Goal: Complete application form: Complete application form

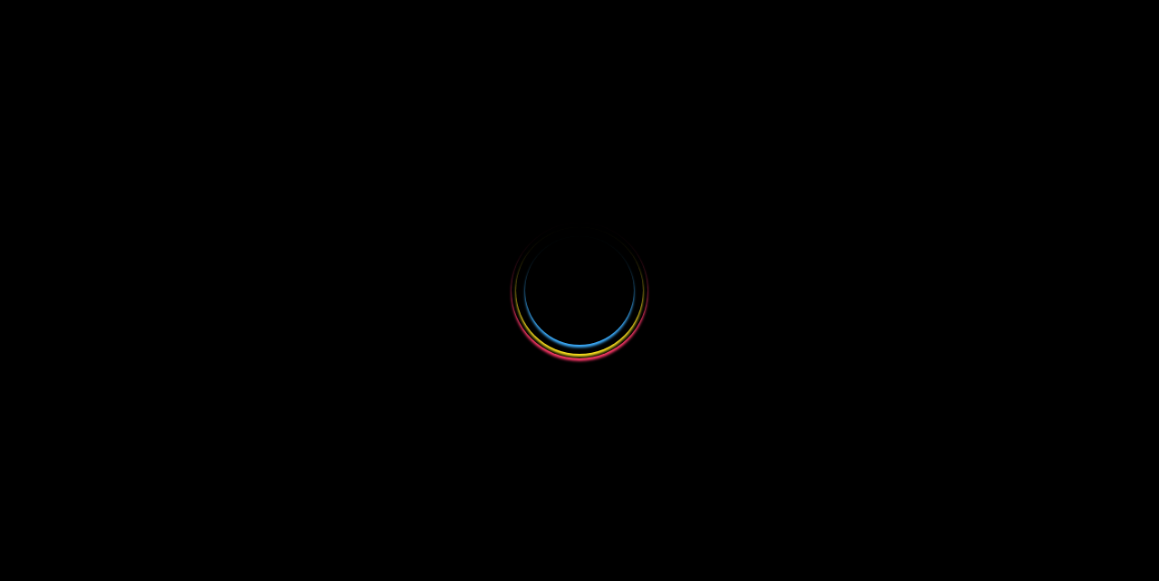
select select
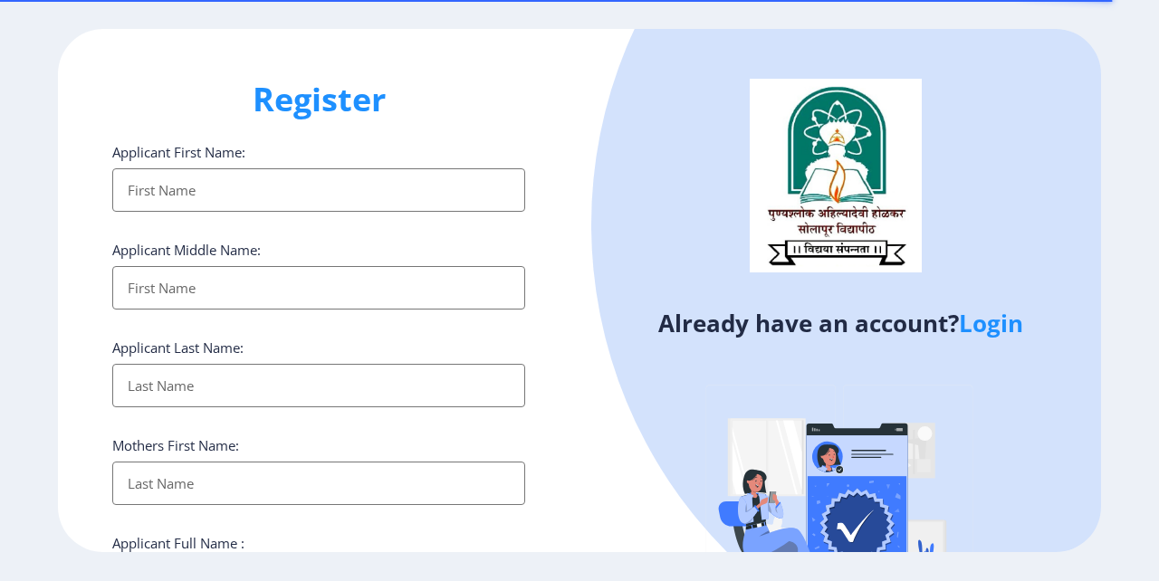
scroll to position [113, 0]
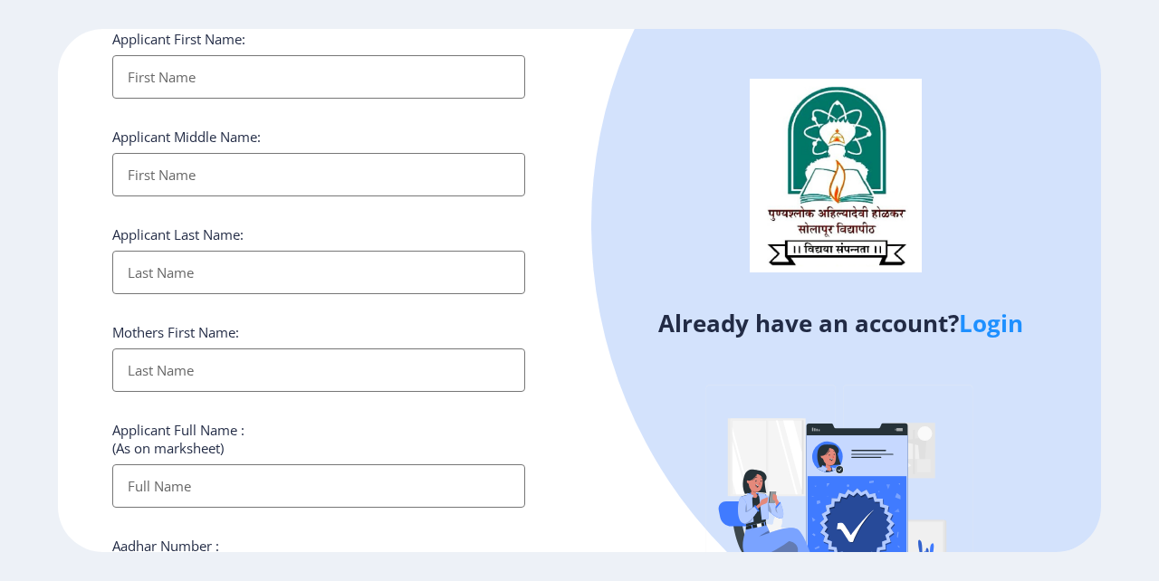
click at [989, 318] on link "Login" at bounding box center [991, 323] width 64 height 33
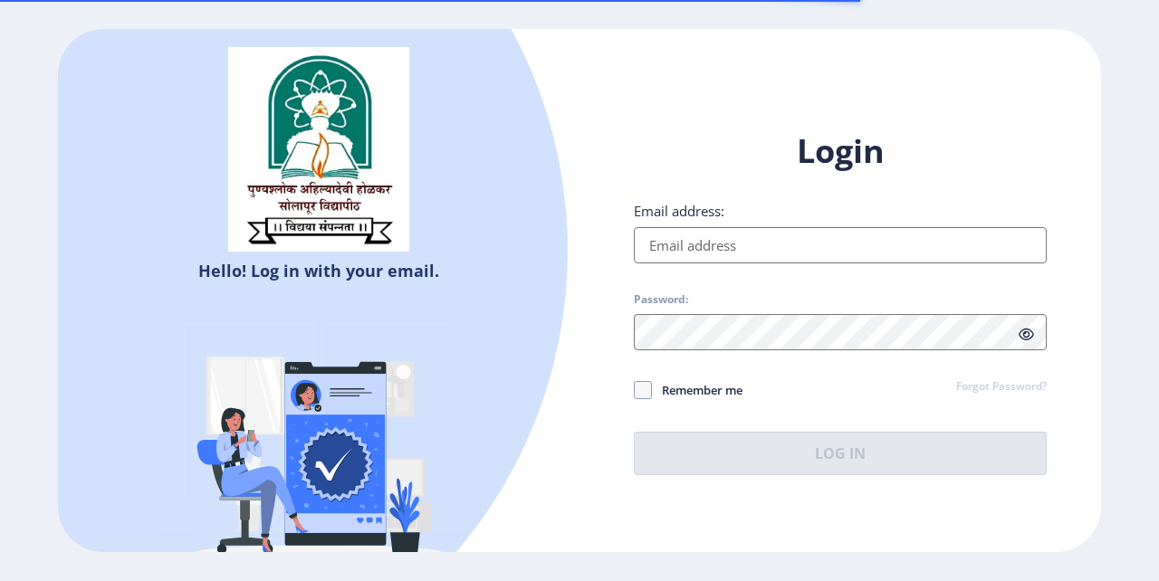
click at [729, 244] on input "Email address:" at bounding box center [840, 245] width 413 height 36
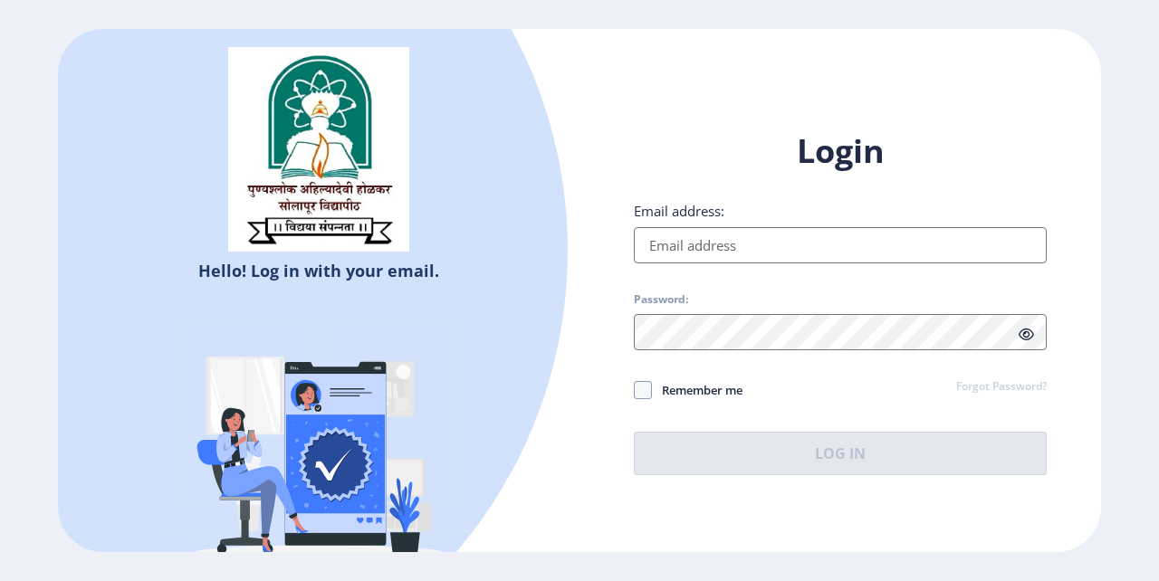
type input "[EMAIL_ADDRESS][DOMAIN_NAME]"
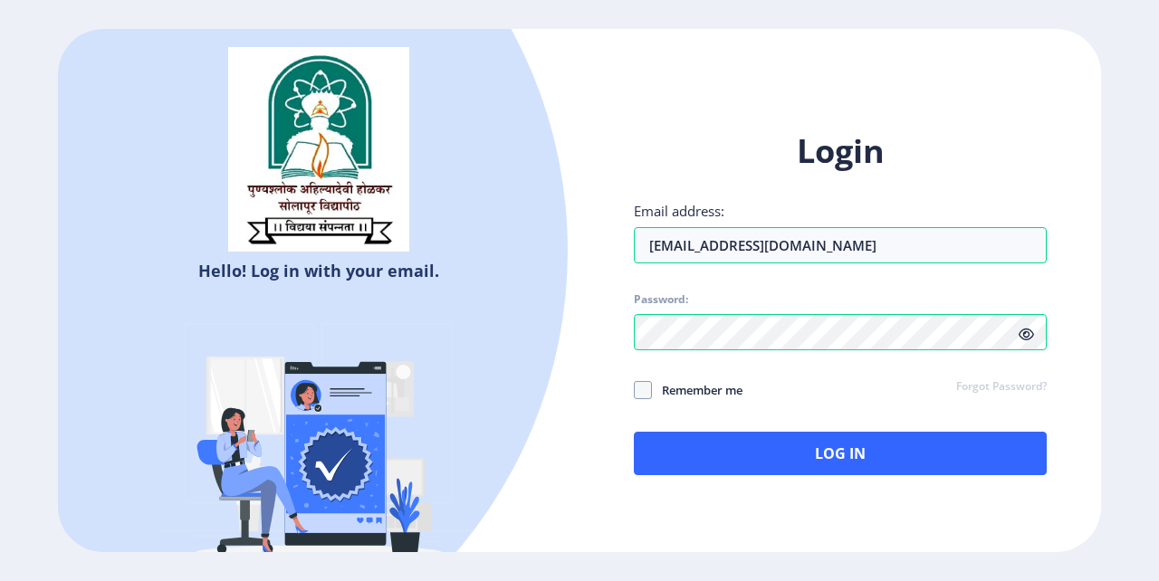
click at [1026, 335] on icon at bounding box center [1026, 335] width 15 height 14
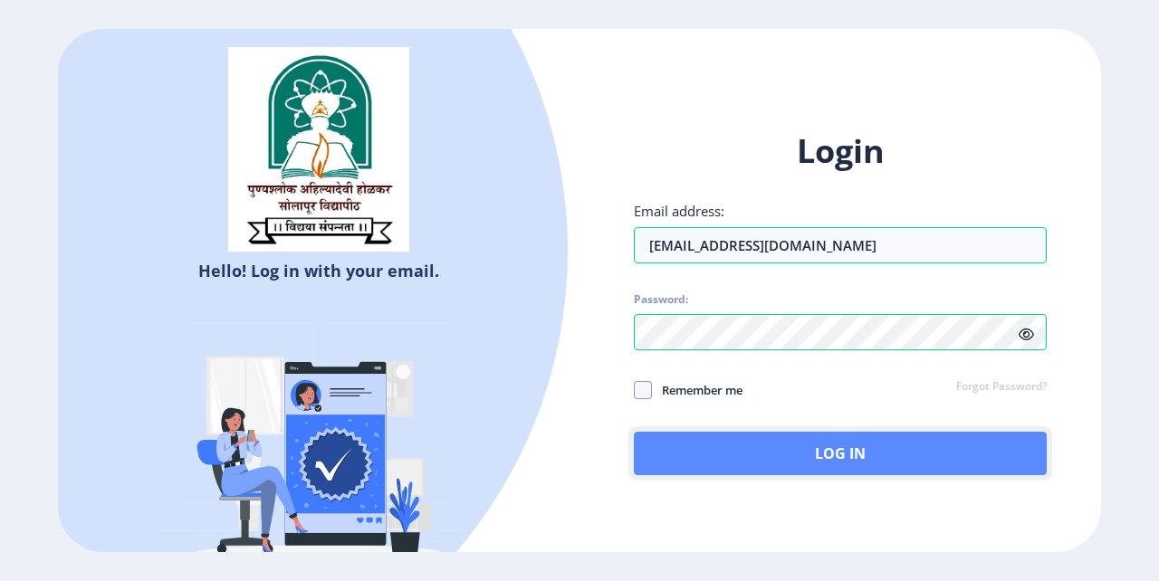
click at [856, 445] on button "Log In" at bounding box center [840, 453] width 413 height 43
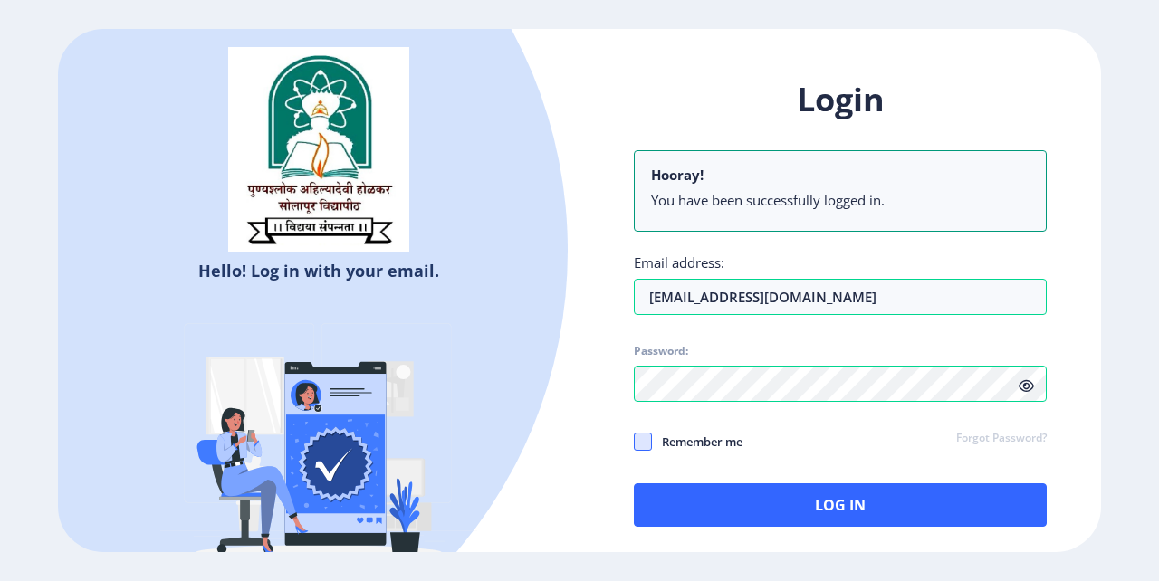
click at [650, 435] on span at bounding box center [643, 442] width 18 height 18
click at [635, 442] on input "Remember me" at bounding box center [634, 442] width 1 height 1
checkbox input "true"
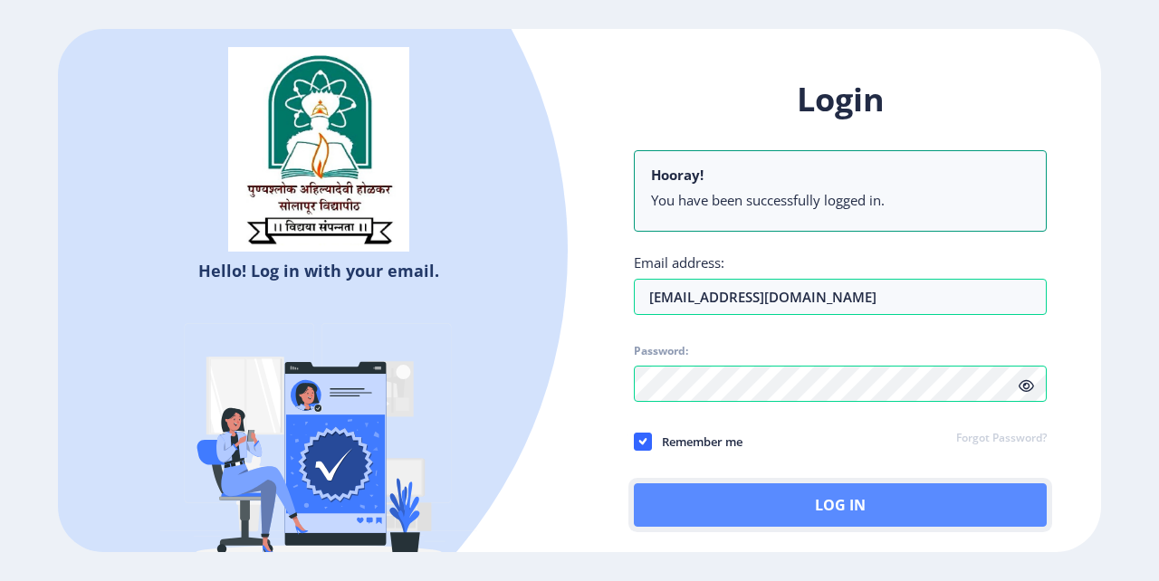
click at [845, 503] on button "Log In" at bounding box center [840, 505] width 413 height 43
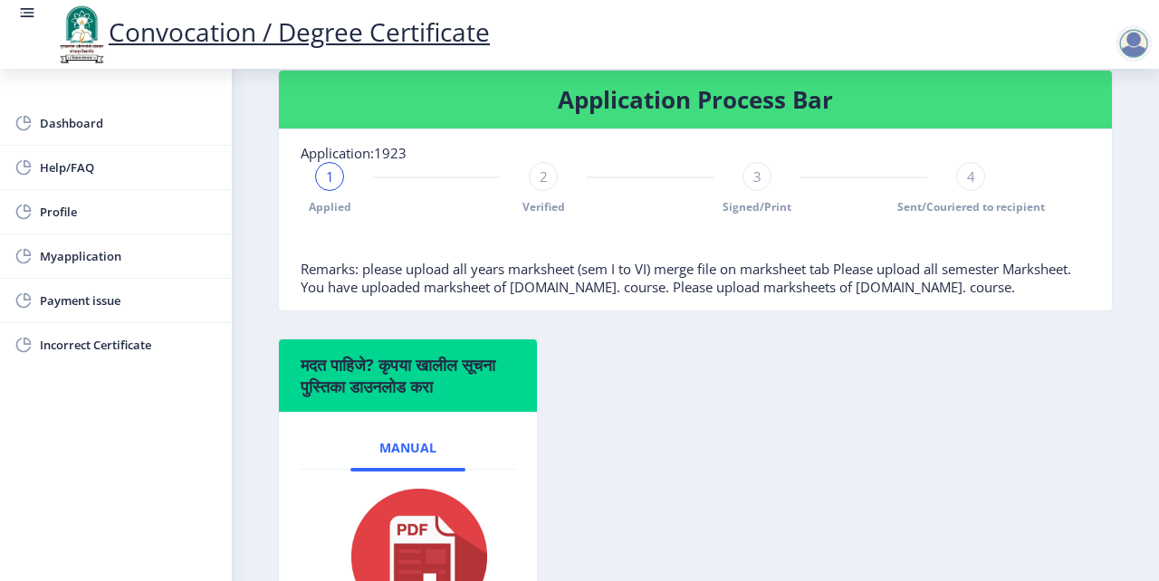
scroll to position [340, 0]
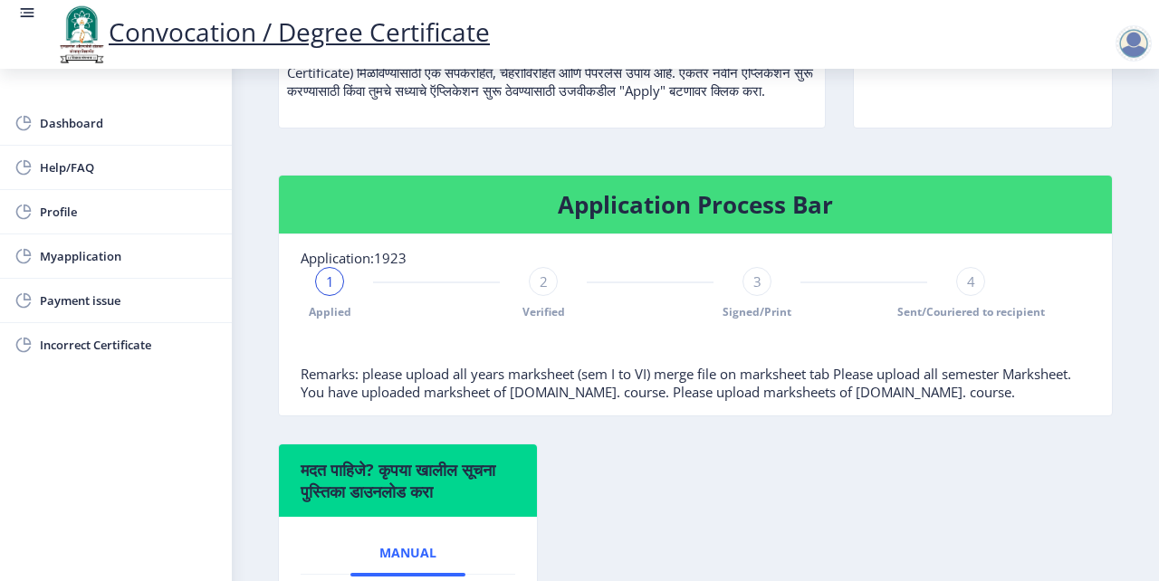
click at [331, 291] on span "1" at bounding box center [330, 282] width 8 height 18
click at [72, 262] on span "Myapplication" at bounding box center [128, 256] width 177 height 22
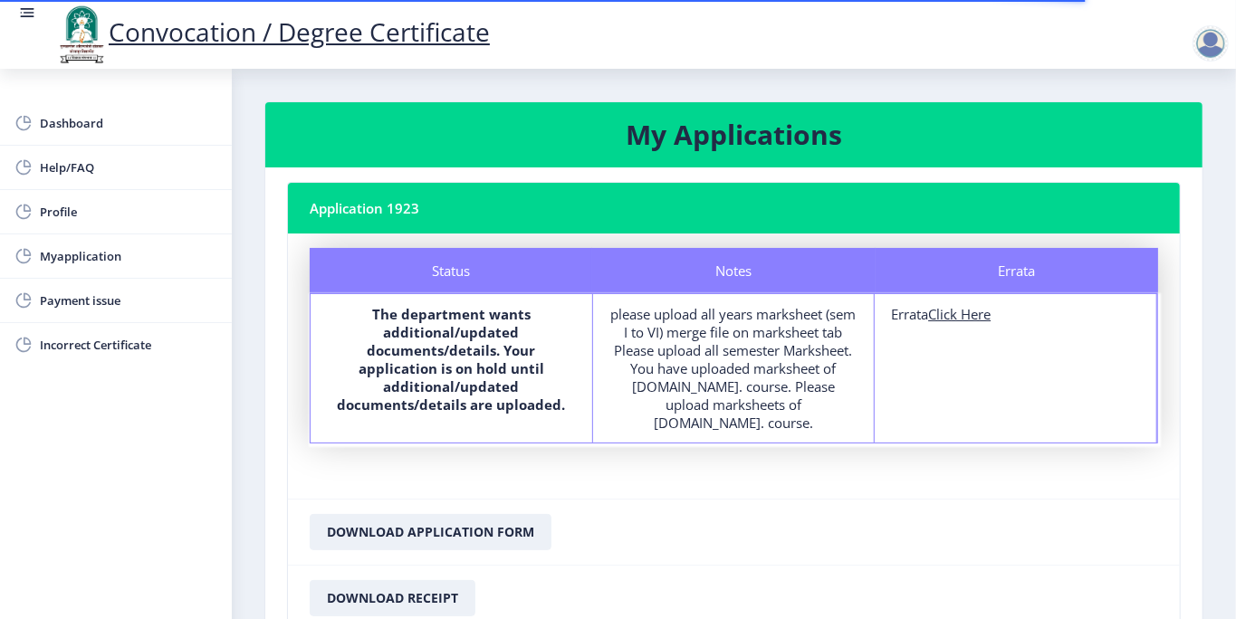
drag, startPoint x: 1158, startPoint y: 2, endPoint x: 209, endPoint y: 482, distance: 1063.5
click at [209, 482] on div "Dashboard Help/FAQ Profile Myapplication Payment issue Incorrect Certificate" at bounding box center [116, 344] width 232 height 551
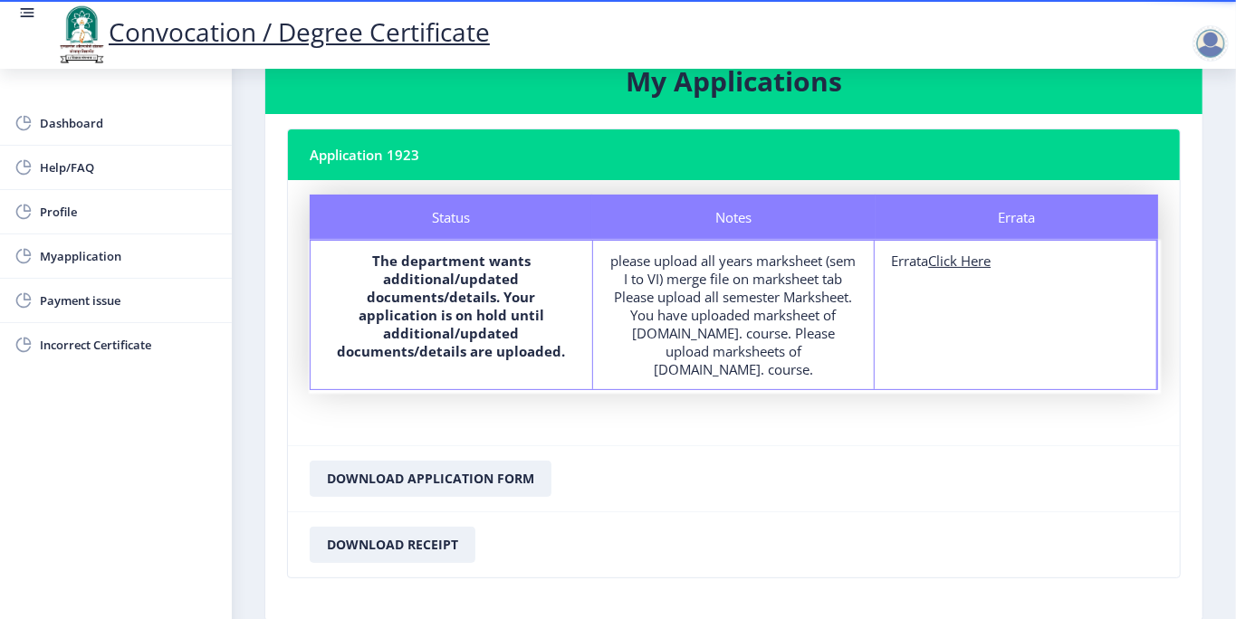
scroll to position [130, 0]
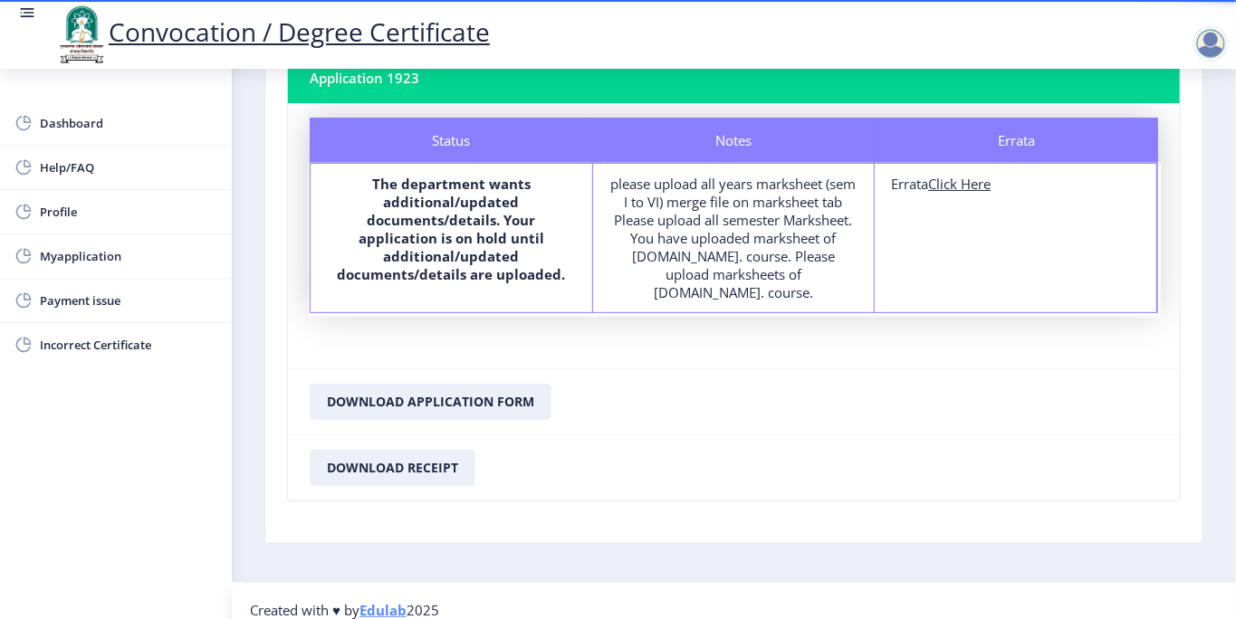
click at [952, 183] on u "Click Here" at bounding box center [959, 184] width 62 height 18
select select
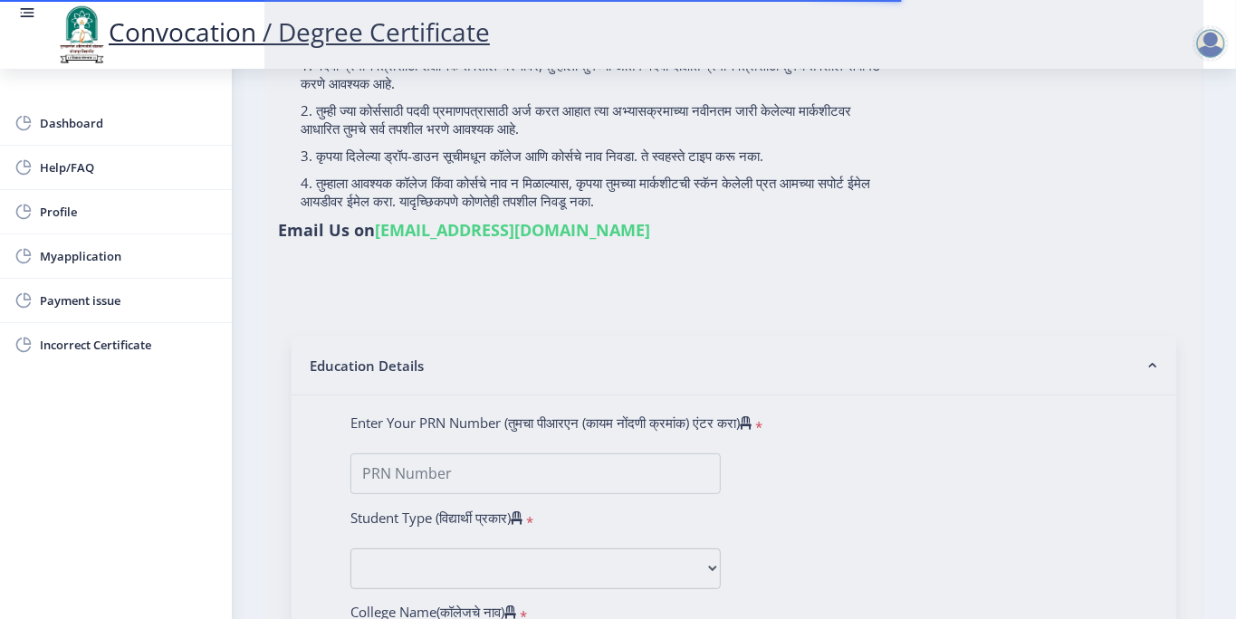
scroll to position [362, 0]
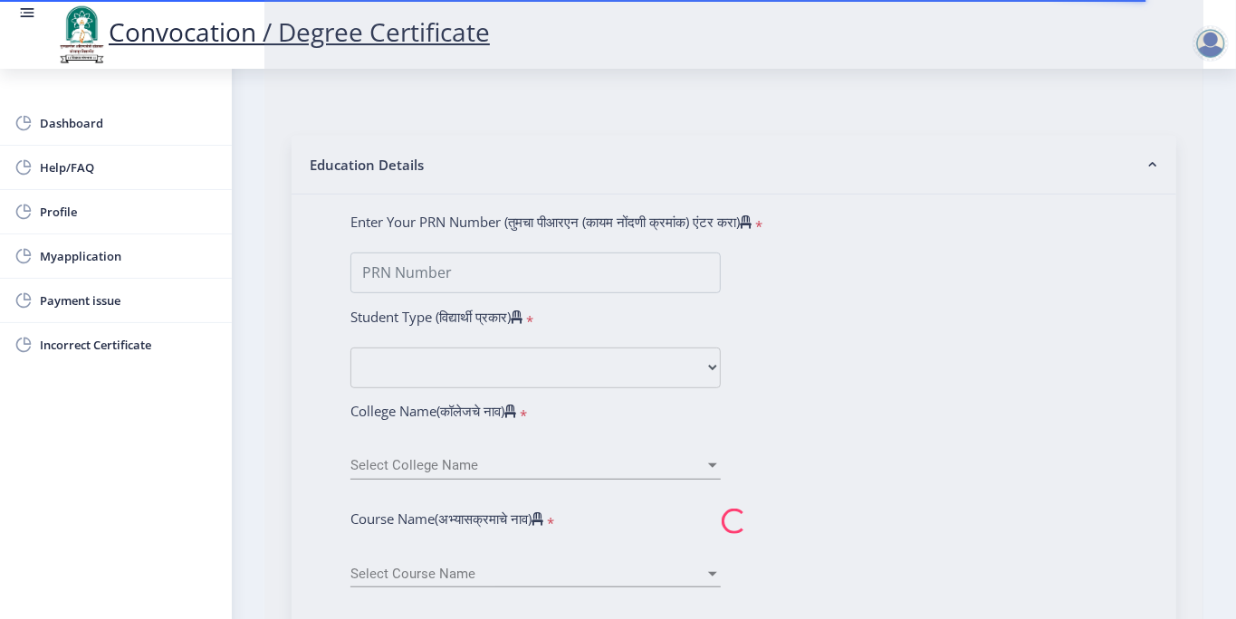
click at [513, 273] on nb-spinner at bounding box center [733, 521] width 939 height 1565
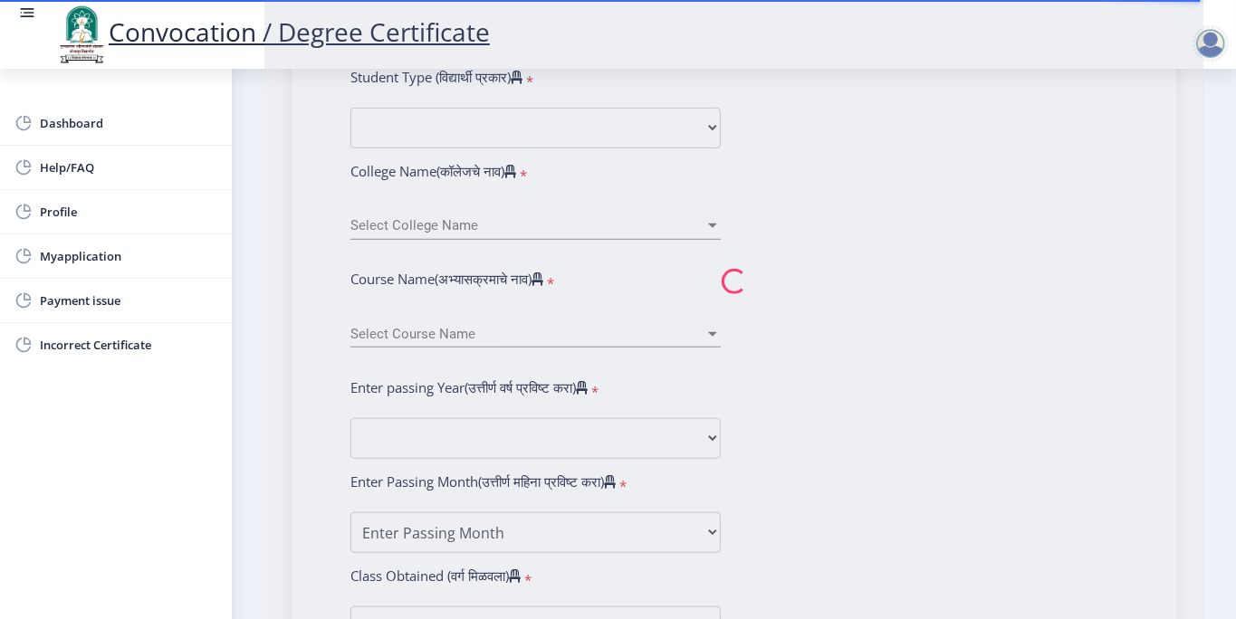
scroll to position [603, 0]
type input "[PERSON_NAME] RAMKRUSHANA KULKARNI"
type input "[PERSON_NAME]"
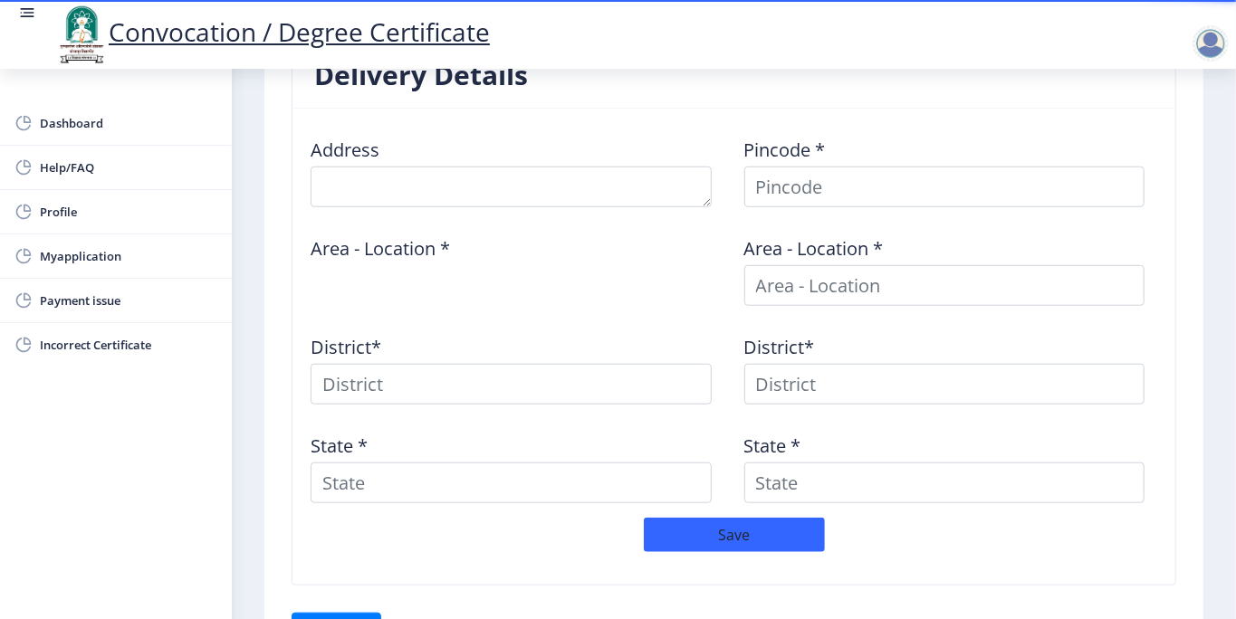
scroll to position [833, 0]
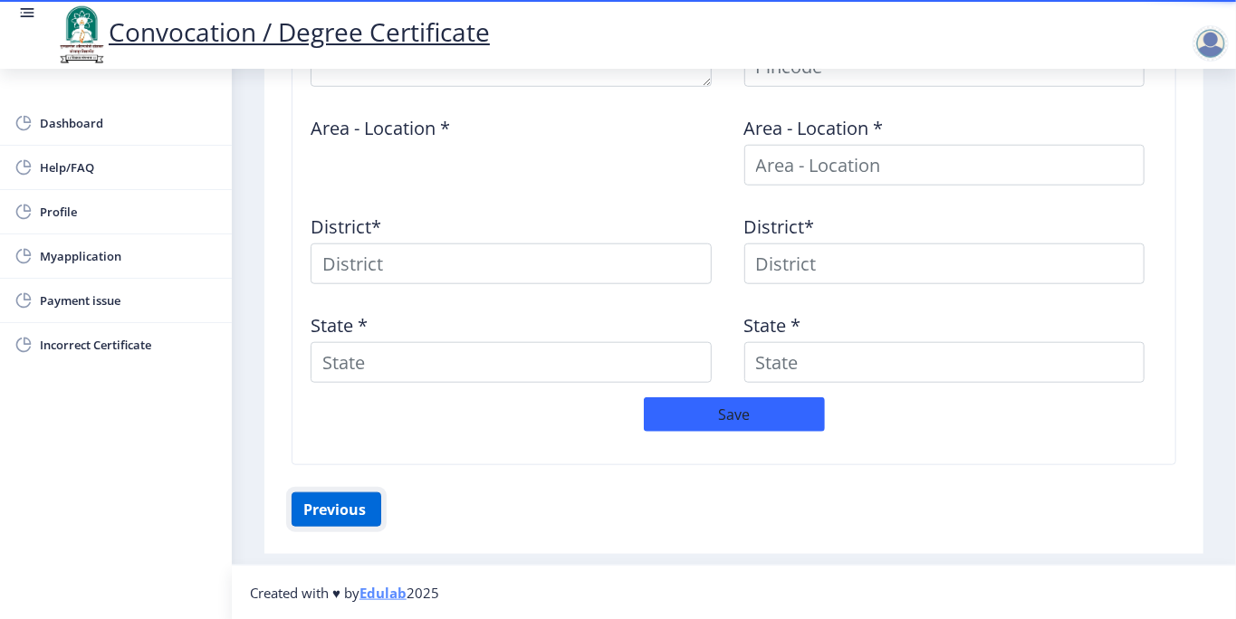
click at [331, 509] on button "Previous ‍" at bounding box center [337, 510] width 90 height 34
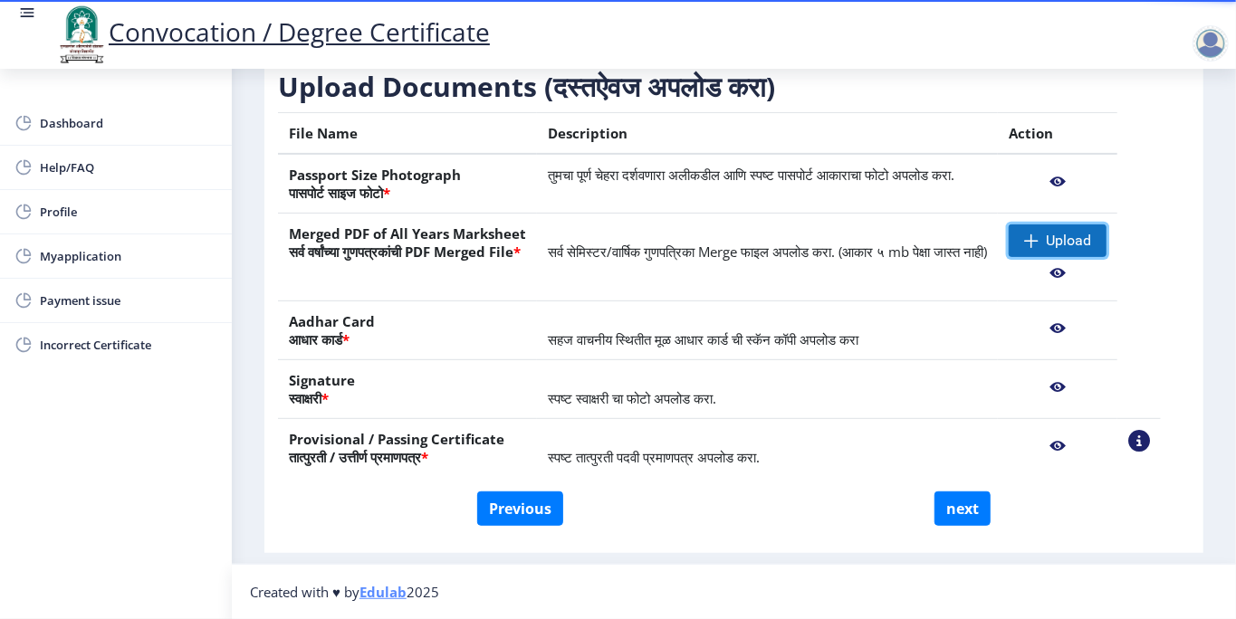
click at [1075, 244] on span "Upload" at bounding box center [1068, 241] width 45 height 18
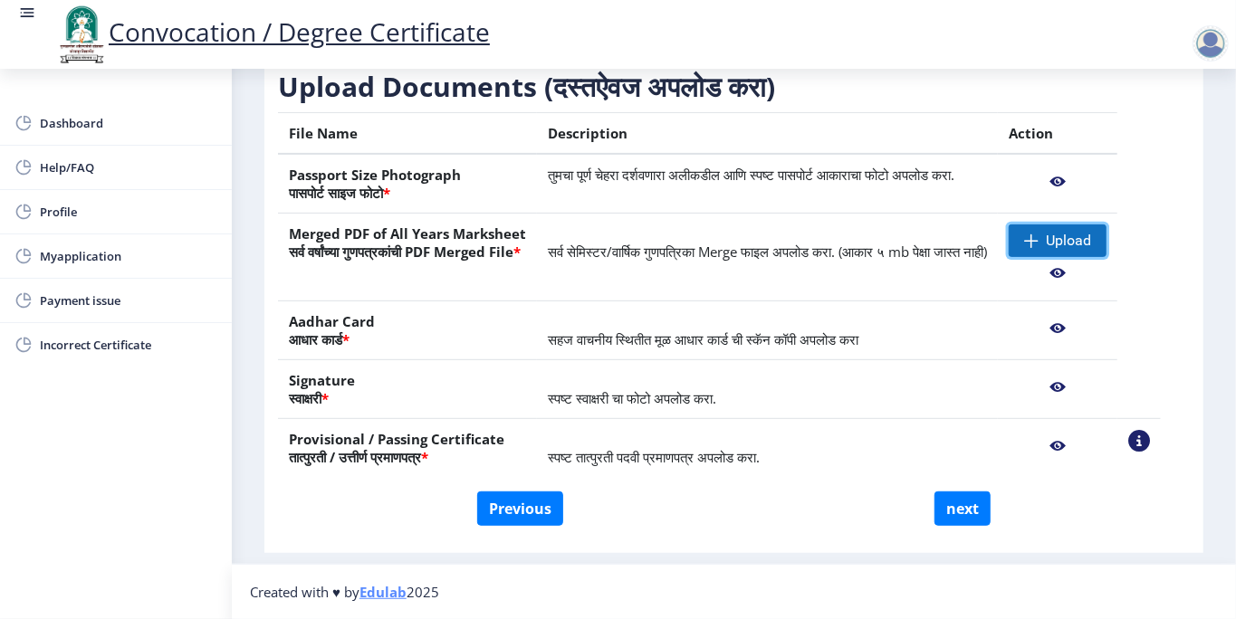
click at [1078, 246] on span "Upload" at bounding box center [1068, 241] width 45 height 18
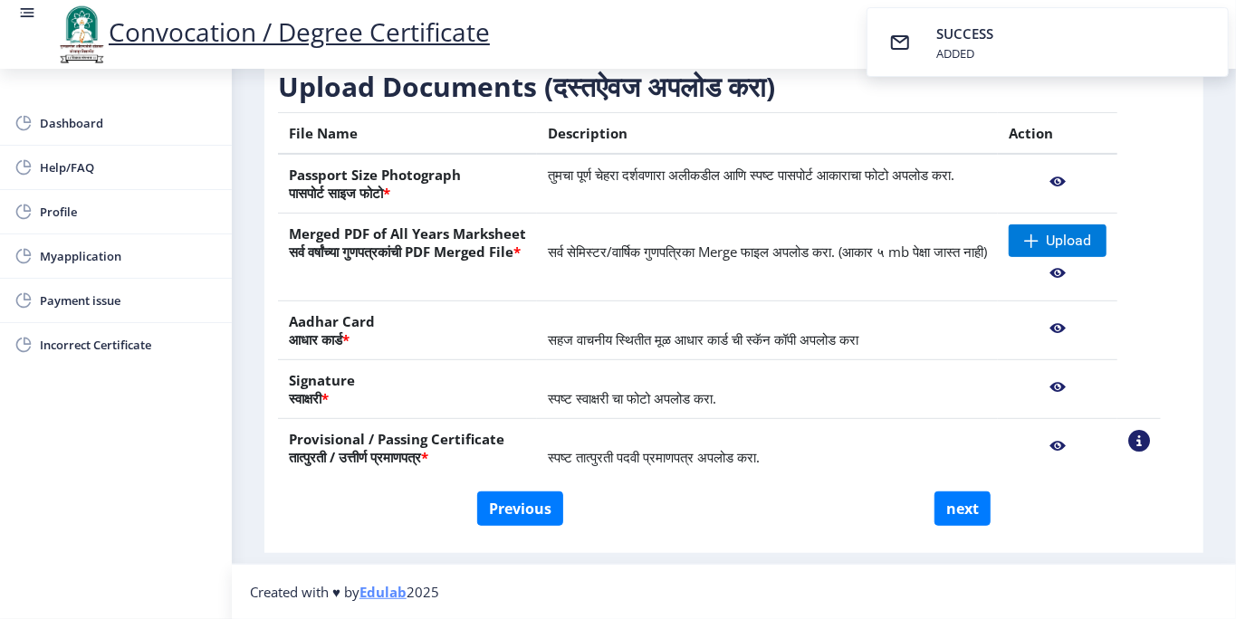
scroll to position [276, 0]
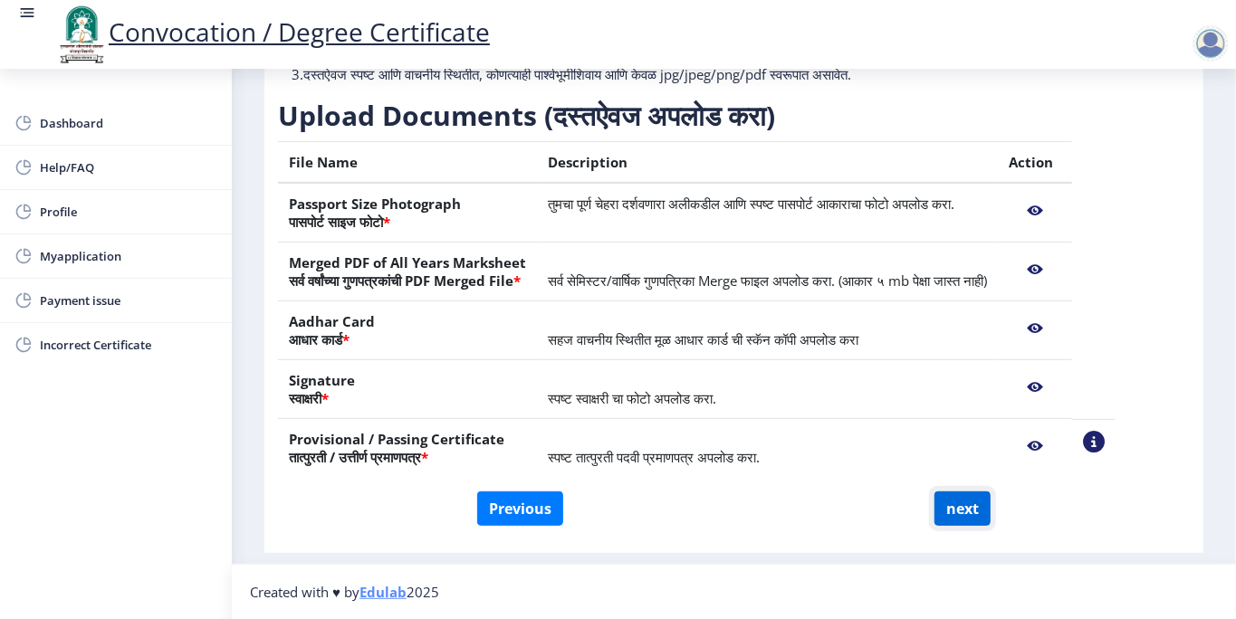
click at [968, 507] on button "next" at bounding box center [963, 509] width 56 height 34
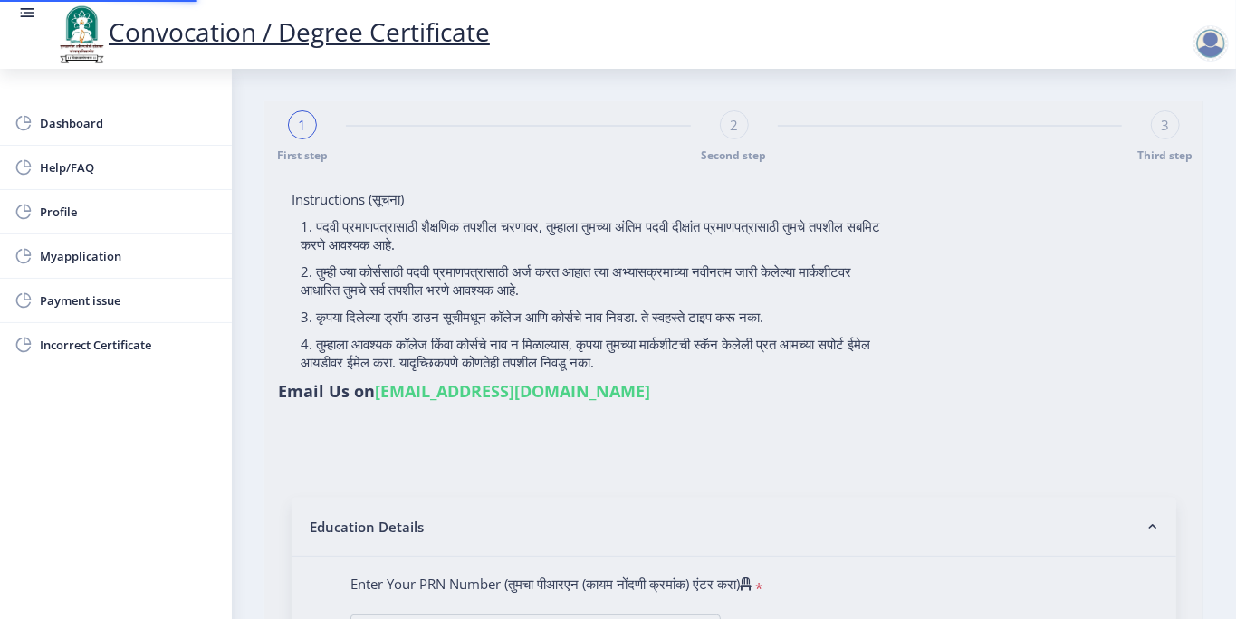
select select
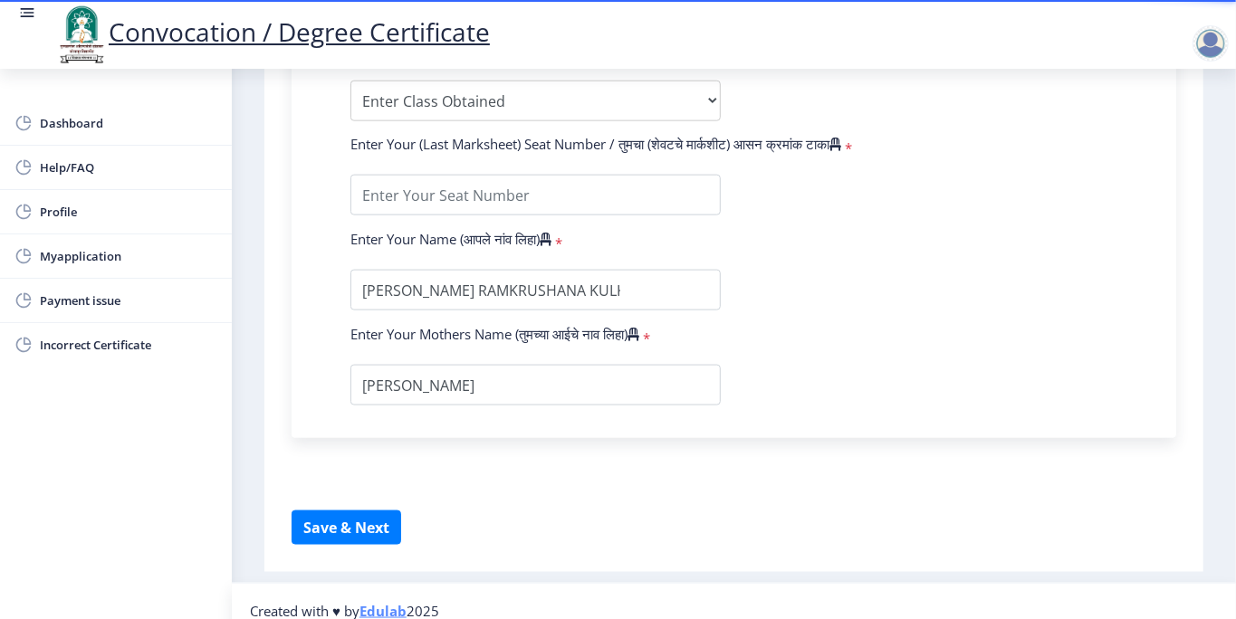
scroll to position [1146, 0]
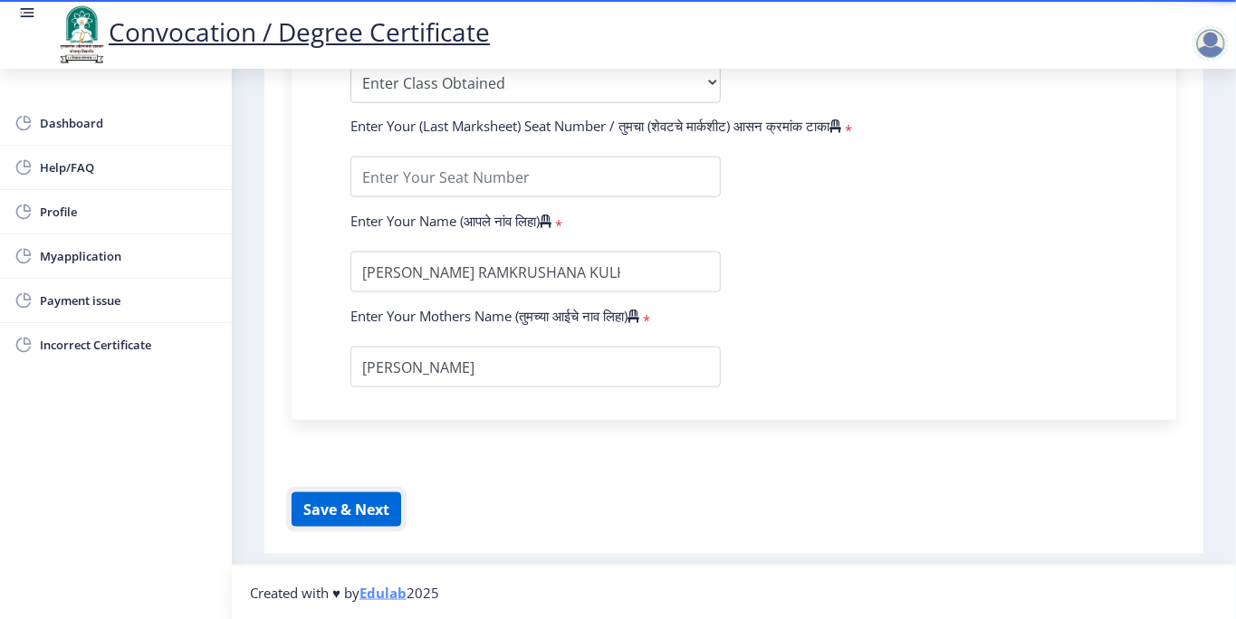
click at [349, 513] on button "Save & Next" at bounding box center [347, 510] width 110 height 34
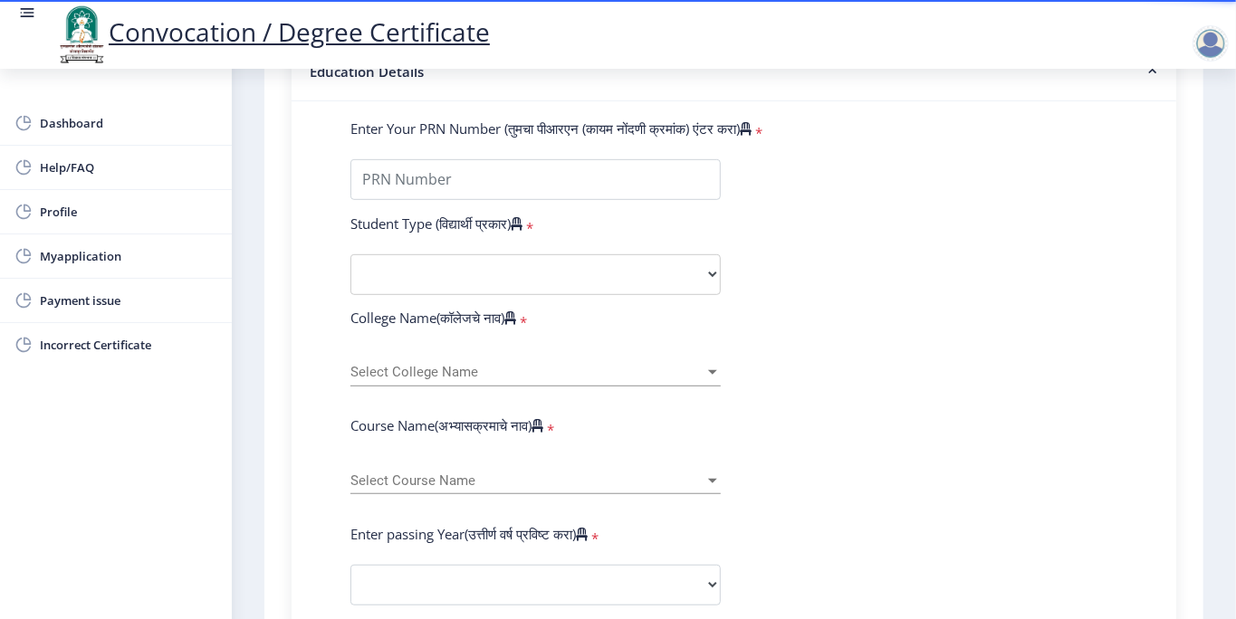
scroll to position [422, 0]
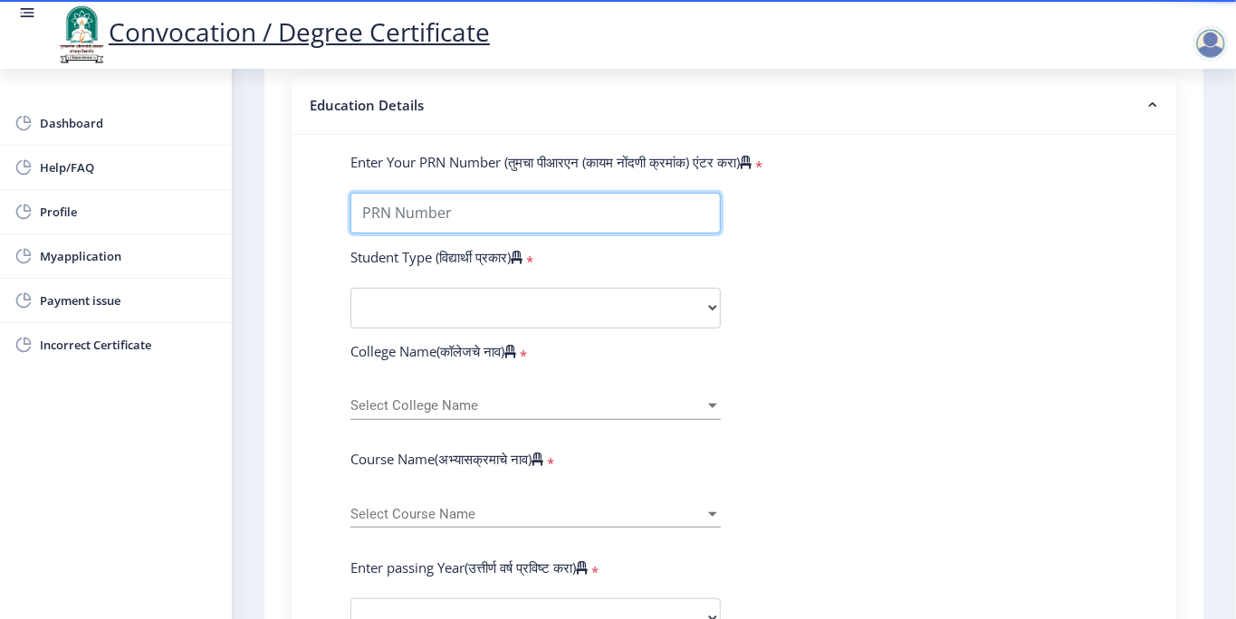
click at [453, 222] on input "Enter Your PRN Number (तुमचा पीआरएन (कायम नोंदणी क्रमांक) एंटर करा)" at bounding box center [535, 213] width 370 height 41
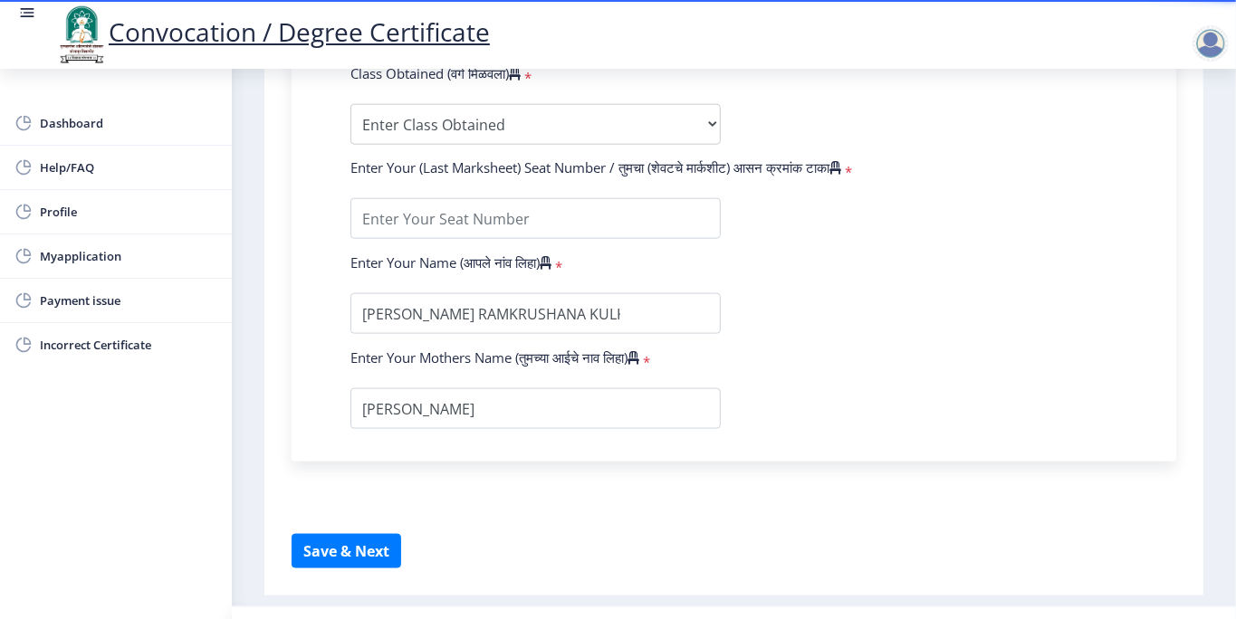
scroll to position [1146, 0]
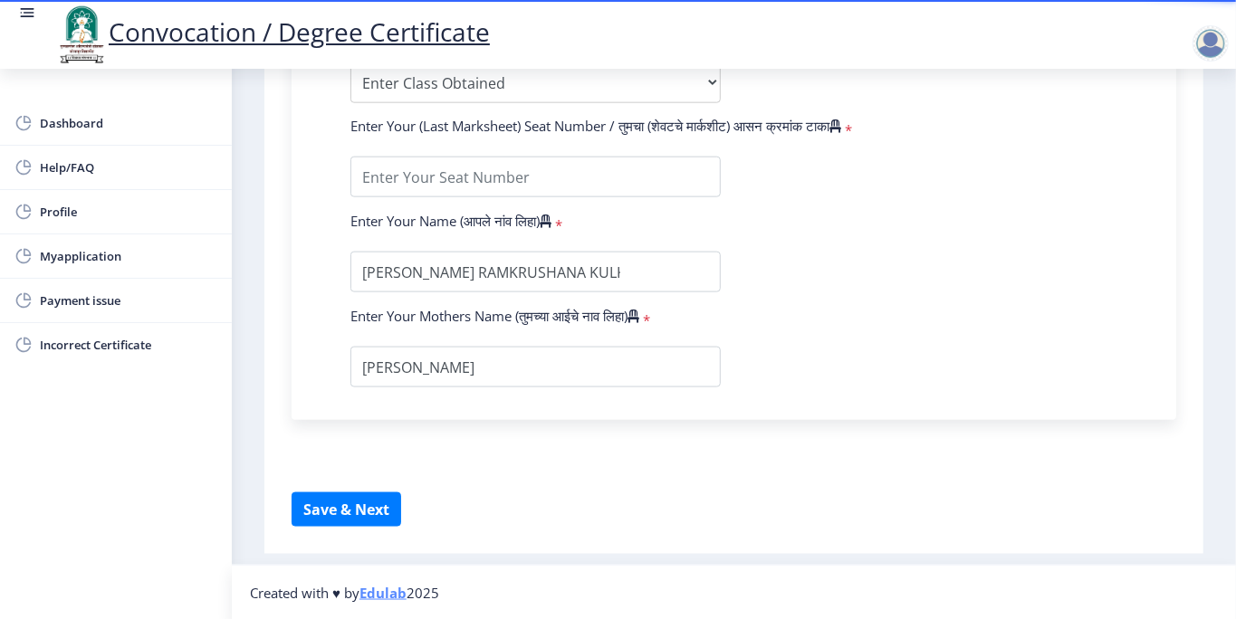
click at [1158, 35] on div at bounding box center [1211, 43] width 36 height 36
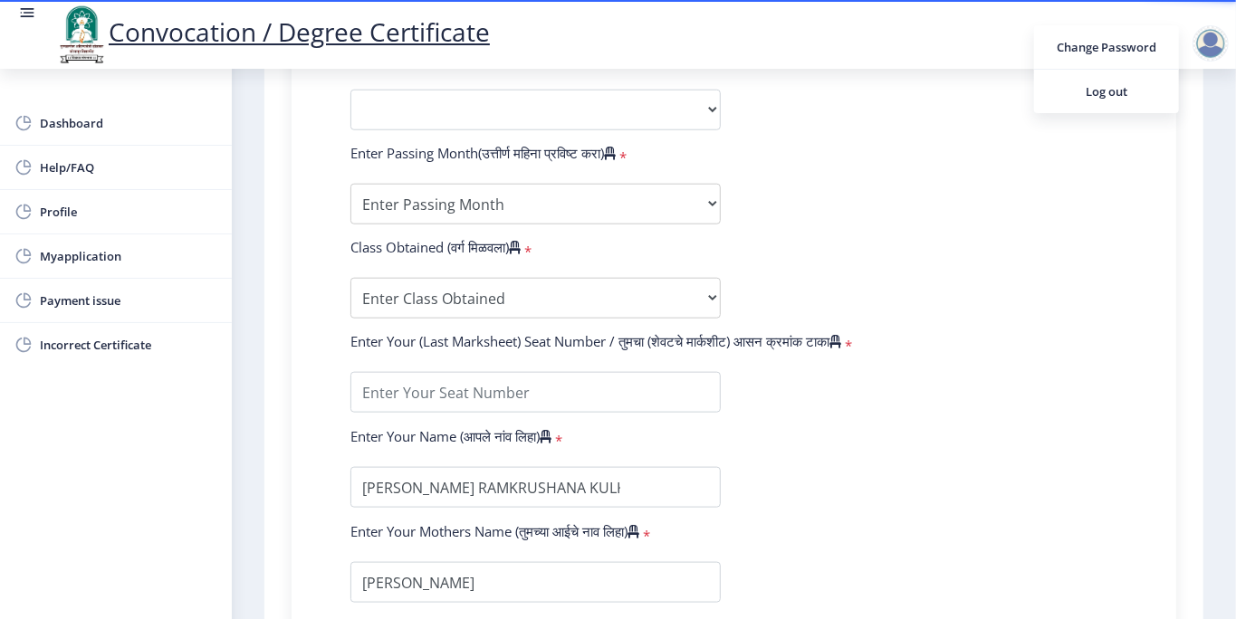
scroll to position [905, 0]
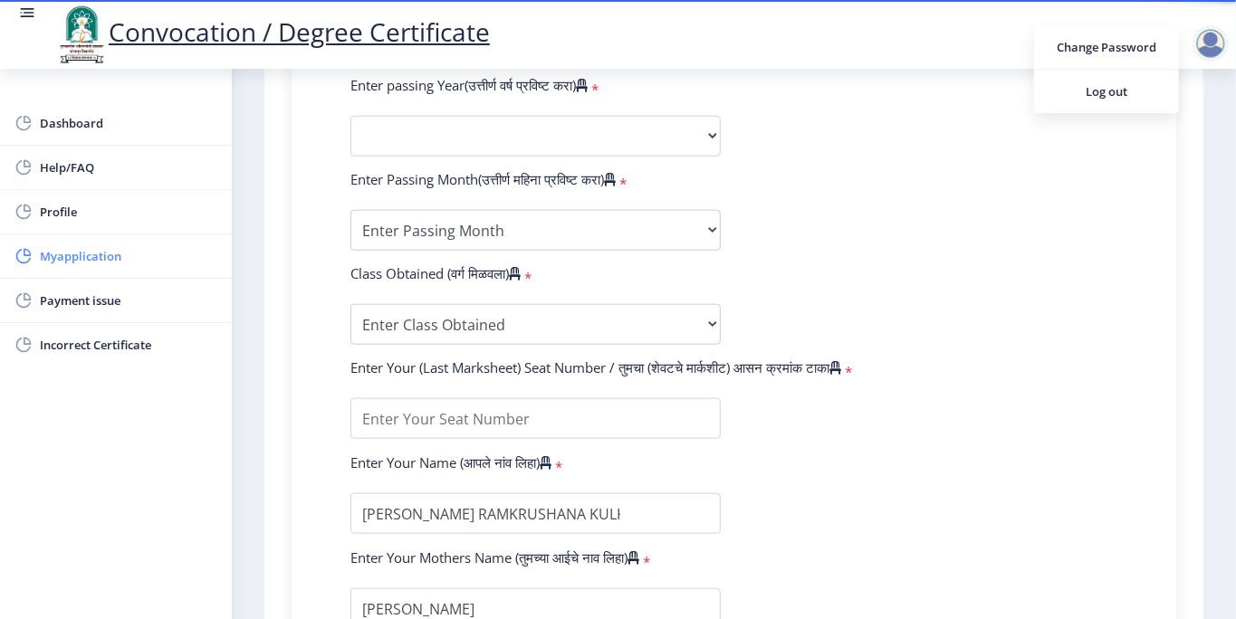
click at [63, 264] on span "Myapplication" at bounding box center [128, 256] width 177 height 22
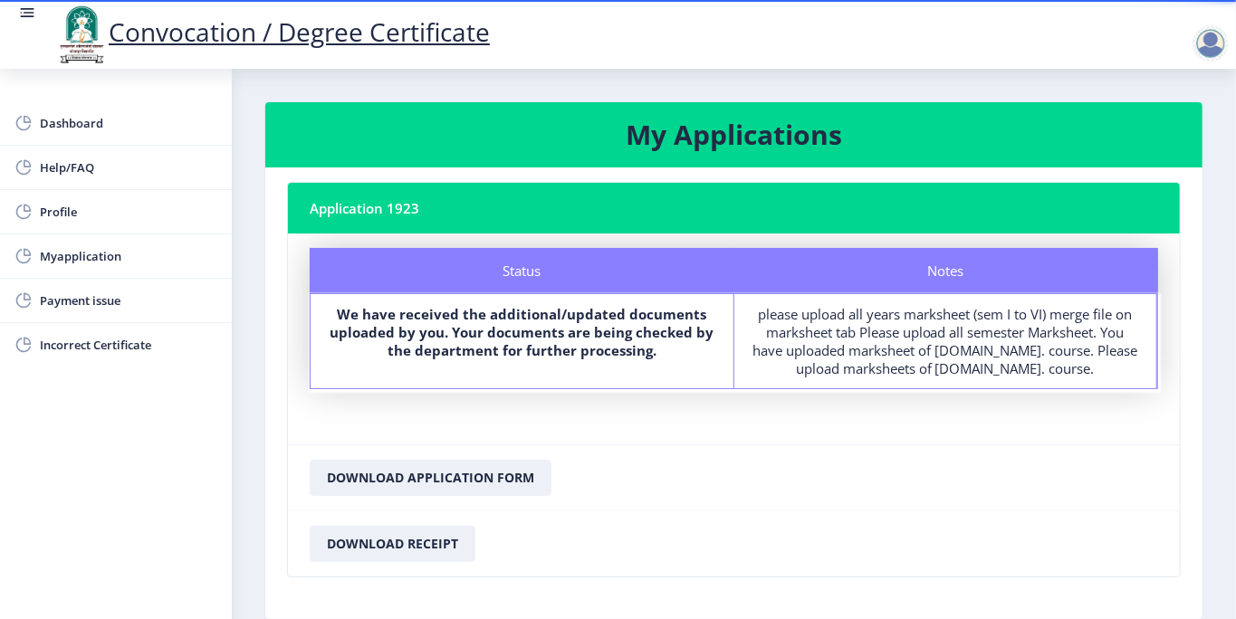
click at [1158, 43] on div at bounding box center [1211, 43] width 36 height 36
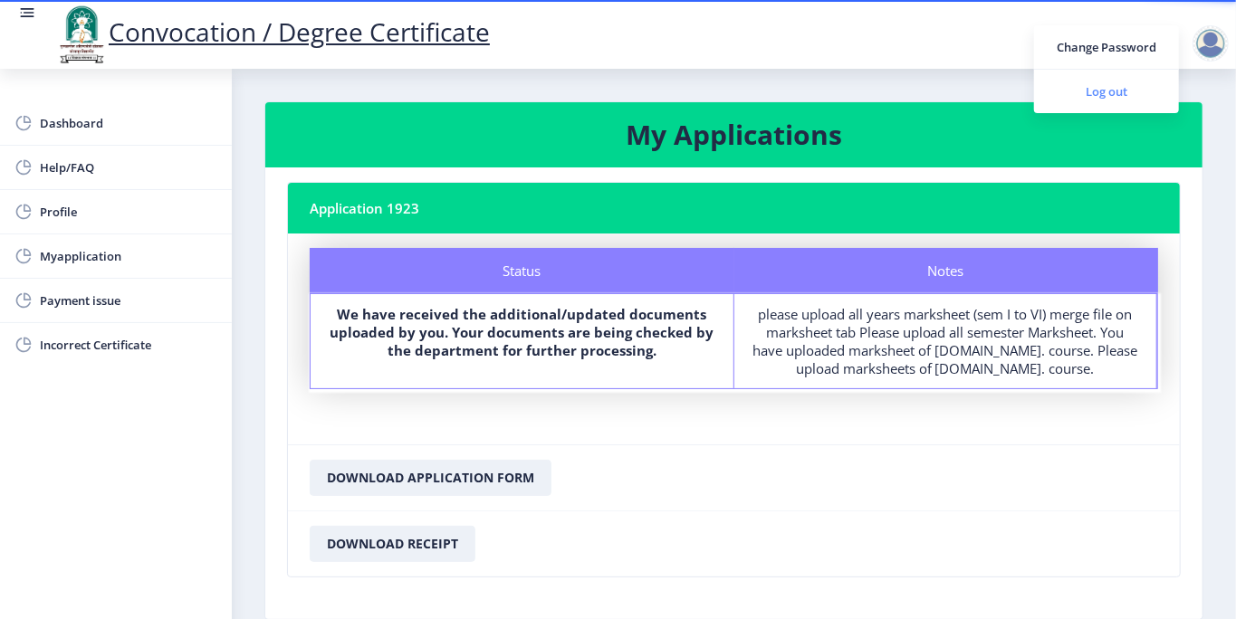
click at [1098, 96] on span "Log out" at bounding box center [1107, 92] width 116 height 22
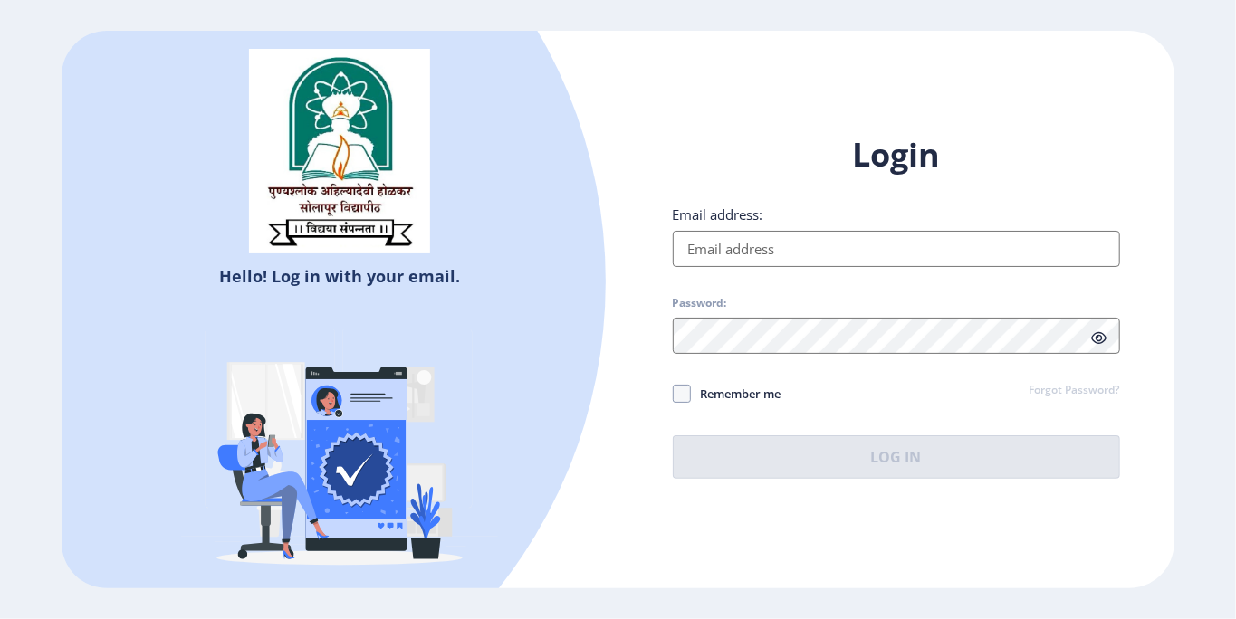
click at [729, 411] on div "Login Email address: Password: Remember me Forgot Password? Log In" at bounding box center [896, 306] width 447 height 346
